Goal: Information Seeking & Learning: Learn about a topic

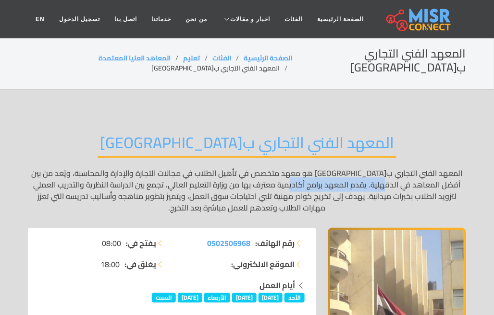
drag, startPoint x: 343, startPoint y: 183, endPoint x: 309, endPoint y: 185, distance: 33.7
click at [309, 185] on p "المعهد الفني التجاري ب[GEOGRAPHIC_DATA] هو معهد متخصص في تأهيل الطلاب في مجالات…" at bounding box center [247, 191] width 438 height 46
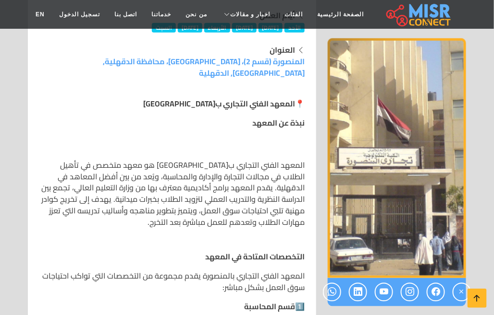
scroll to position [356, 0]
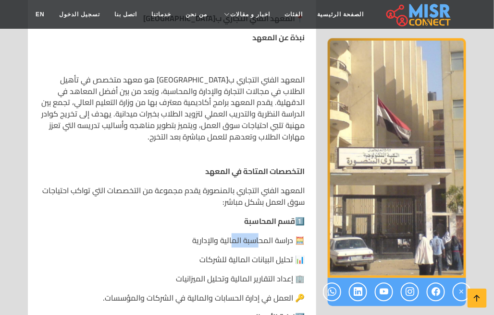
drag, startPoint x: 258, startPoint y: 231, endPoint x: 233, endPoint y: 232, distance: 25.0
click at [233, 235] on p "🧮 دراسة المحاسبة المالية والإدارية" at bounding box center [171, 241] width 265 height 12
drag, startPoint x: 260, startPoint y: 212, endPoint x: 214, endPoint y: 224, distance: 47.5
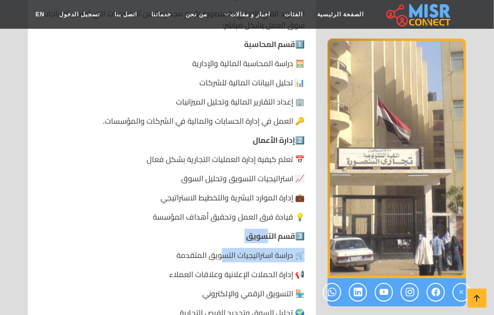
click at [231, 211] on p "💡 قيادة فرق العمل وتحقيق أهداف المؤسسة" at bounding box center [171, 217] width 265 height 12
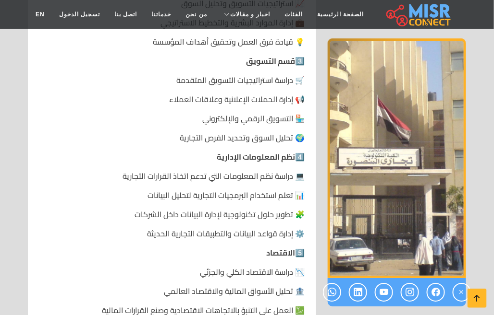
scroll to position [711, 0]
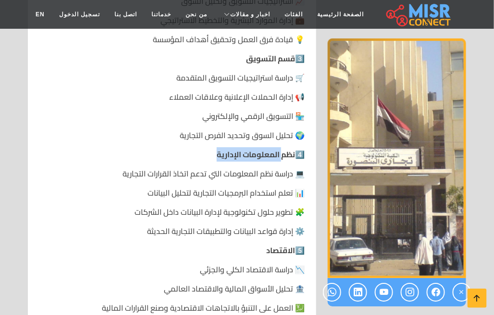
drag, startPoint x: 279, startPoint y: 139, endPoint x: 150, endPoint y: 139, distance: 128.7
click at [150, 149] on p "4️⃣ نظم المعلومات الإدارية" at bounding box center [171, 155] width 265 height 12
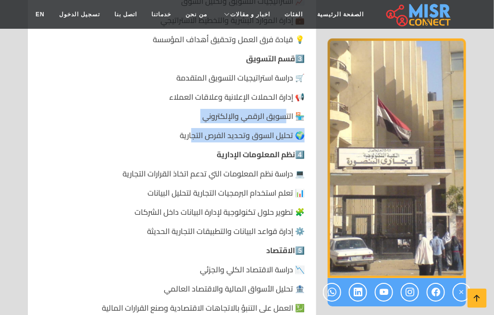
drag, startPoint x: 283, startPoint y: 107, endPoint x: 193, endPoint y: 117, distance: 90.8
click at [263, 110] on p "🏪 التسويق الرقمي والإلكتروني" at bounding box center [171, 116] width 265 height 12
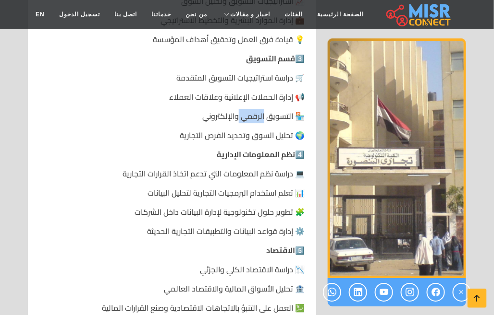
click at [263, 110] on p "🏪 التسويق الرقمي والإلكتروني" at bounding box center [171, 116] width 265 height 12
